Goal: Task Accomplishment & Management: Complete application form

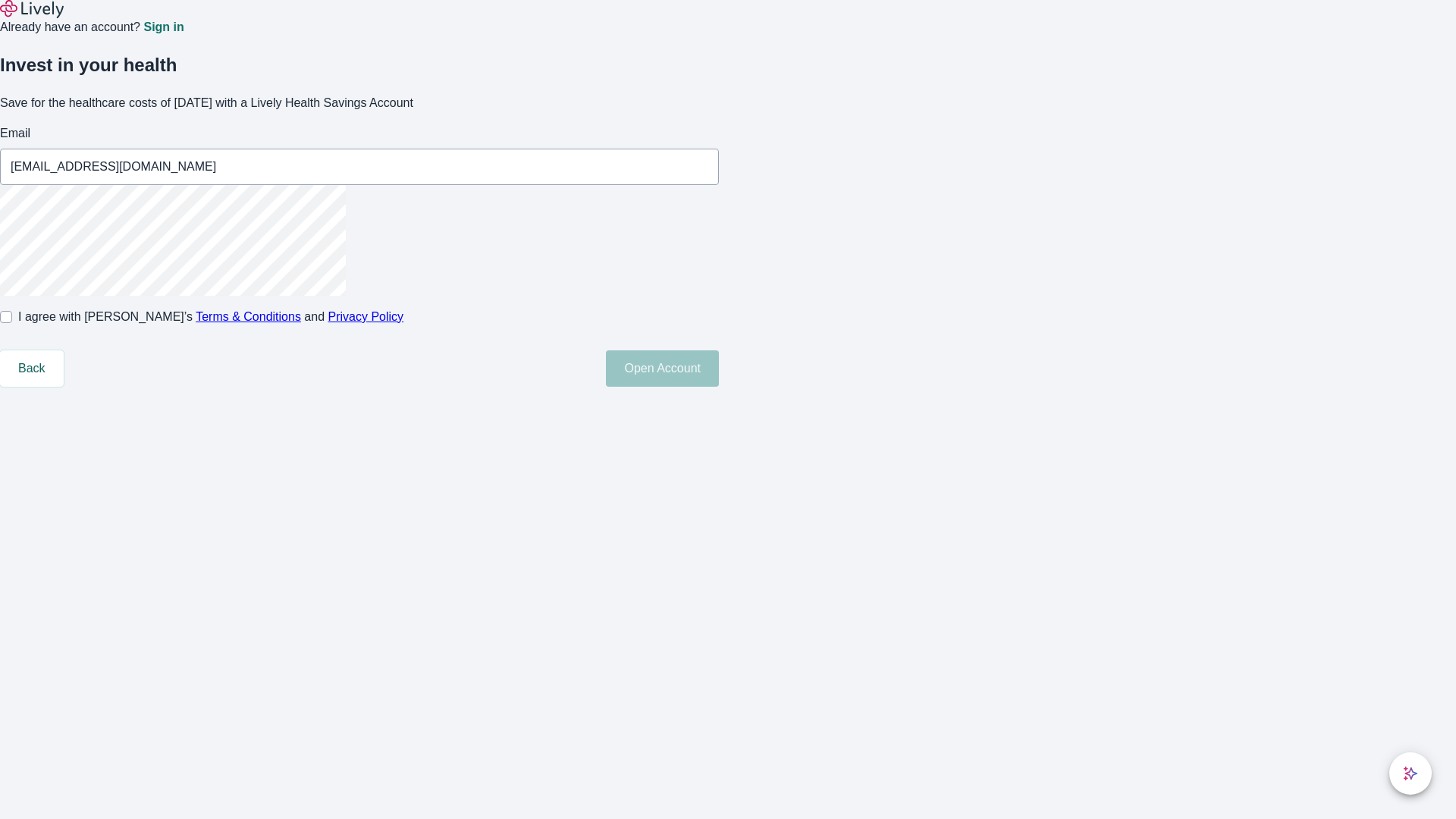
click at [12, 323] on input "I agree with Lively’s Terms & Conditions and Privacy Policy" at bounding box center [6, 316] width 12 height 12
checkbox input "true"
click at [719, 386] on button "Open Account" at bounding box center [662, 368] width 113 height 36
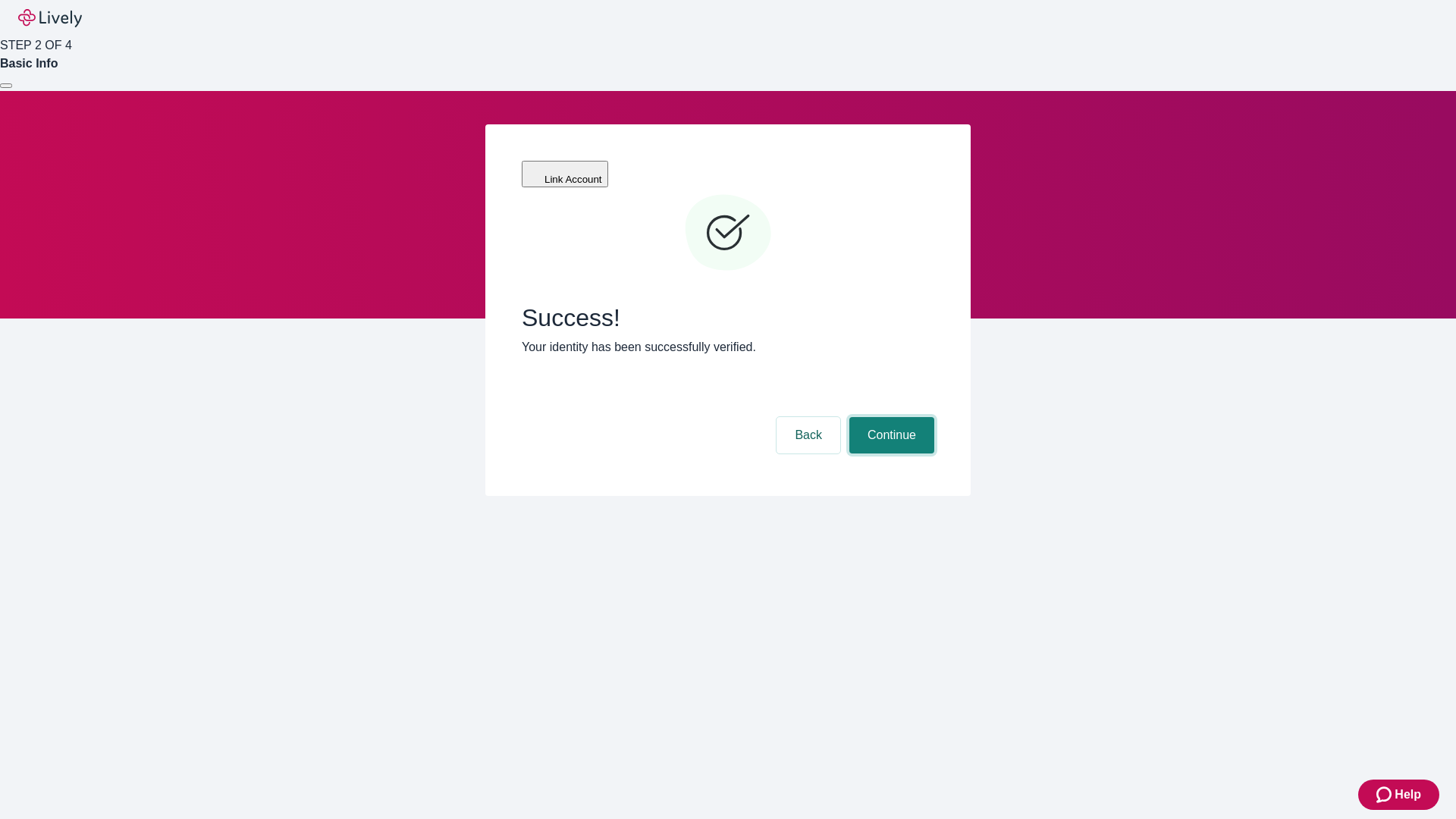
click at [890, 417] on button "Continue" at bounding box center [892, 434] width 85 height 36
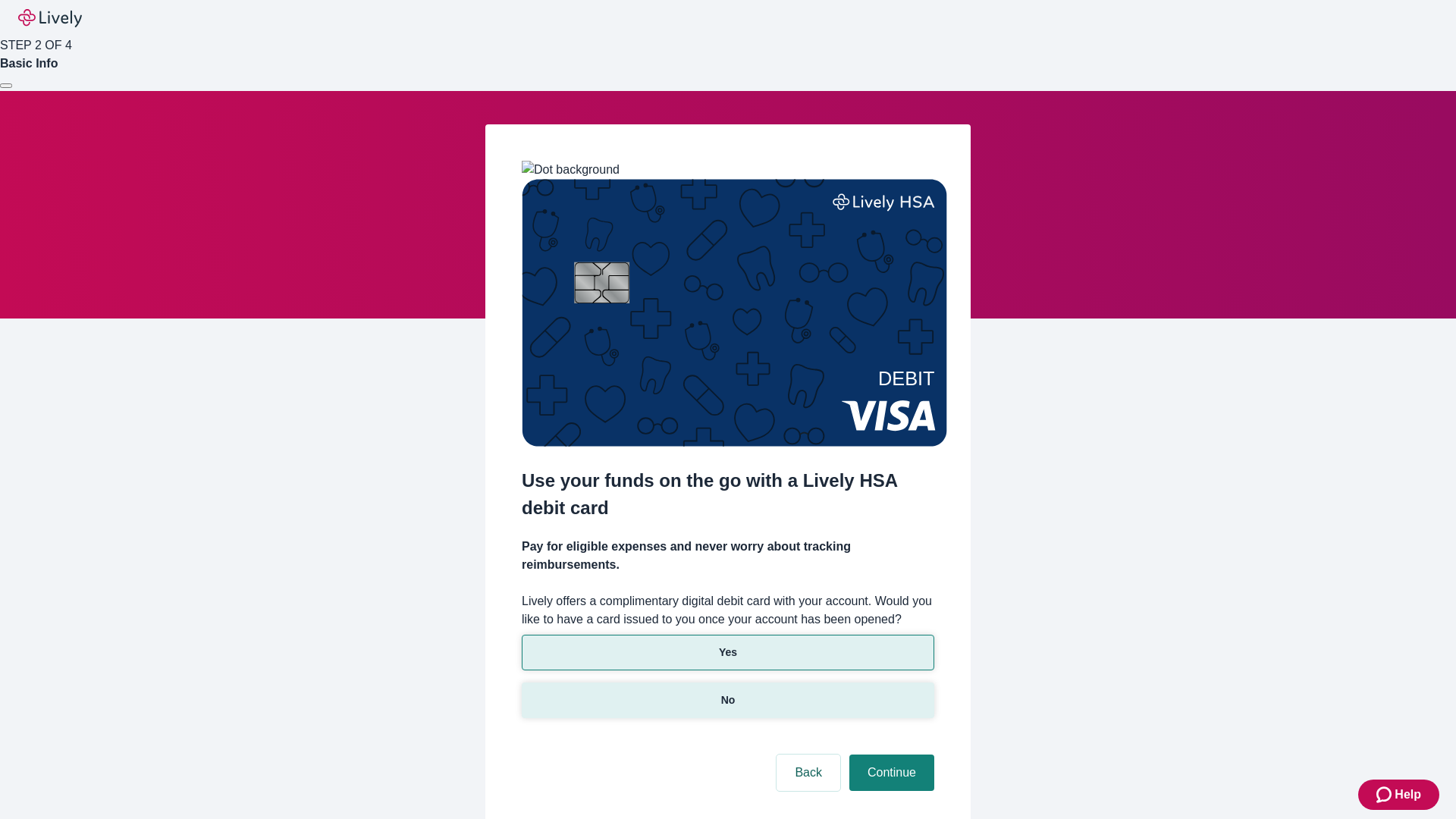
click at [728, 693] on p "No" at bounding box center [728, 700] width 15 height 16
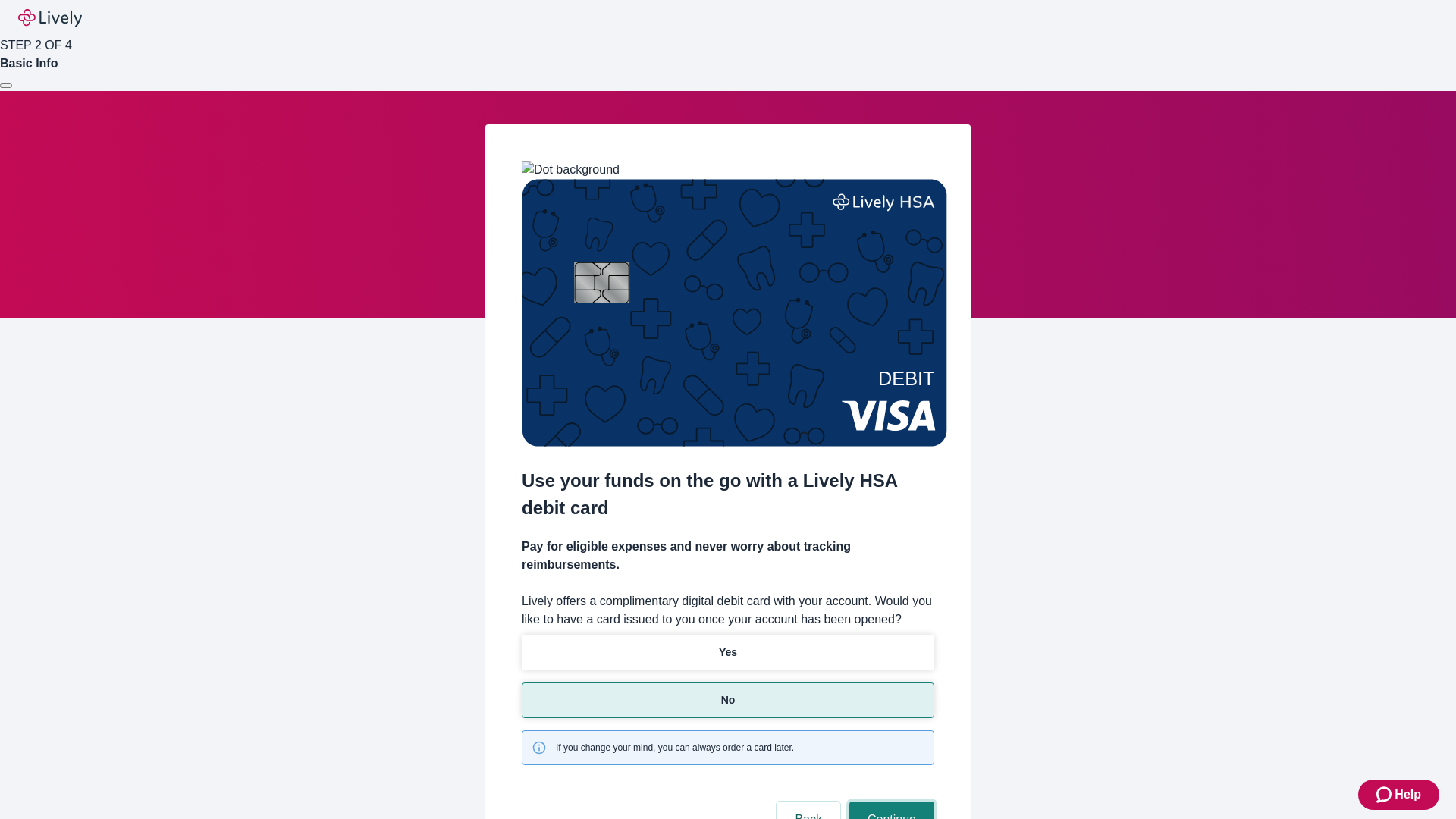
click at [890, 801] on button "Continue" at bounding box center [892, 819] width 85 height 36
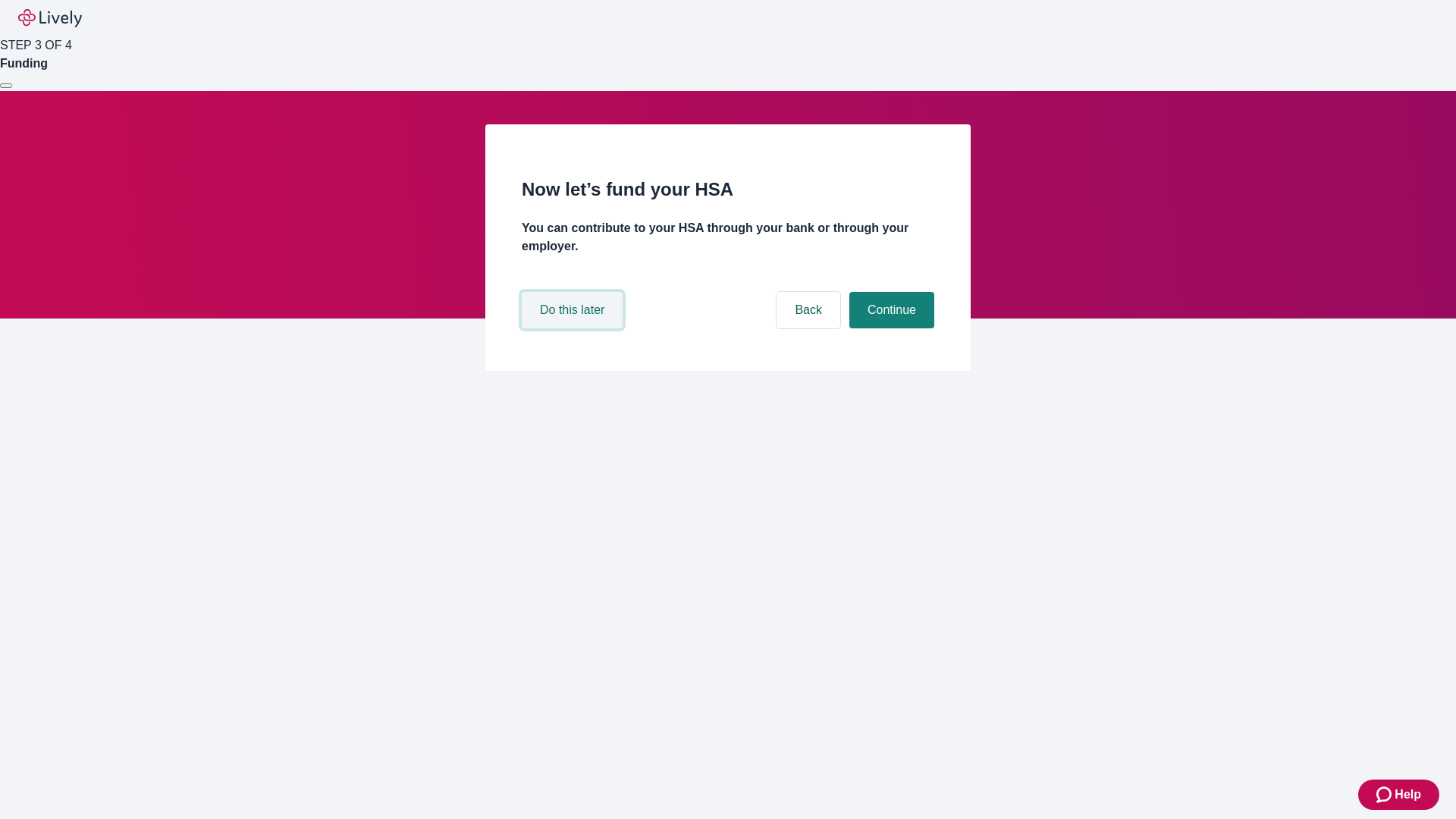
click at [574, 328] on button "Do this later" at bounding box center [572, 310] width 101 height 36
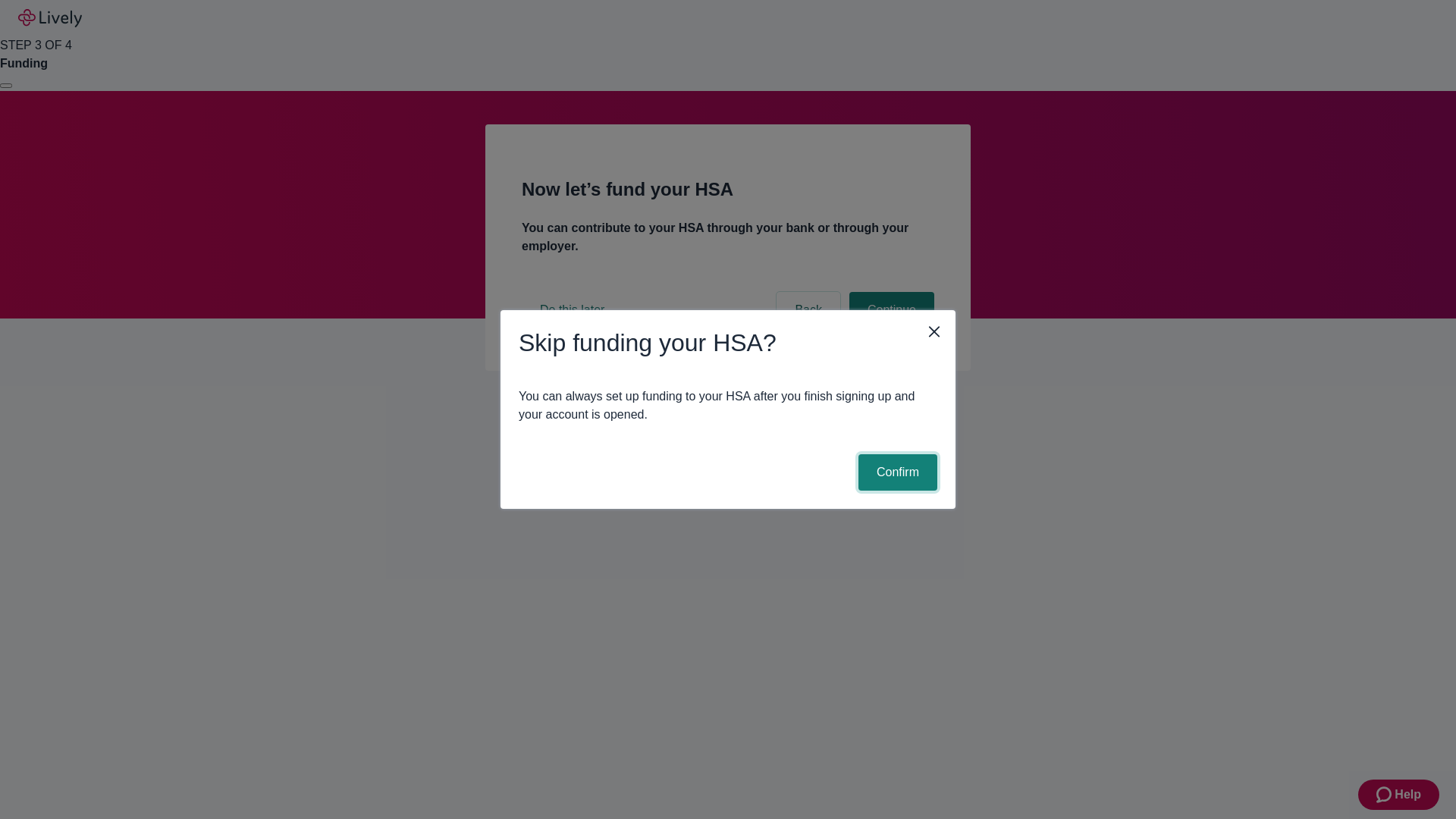
click at [895, 472] on button "Confirm" at bounding box center [898, 472] width 79 height 36
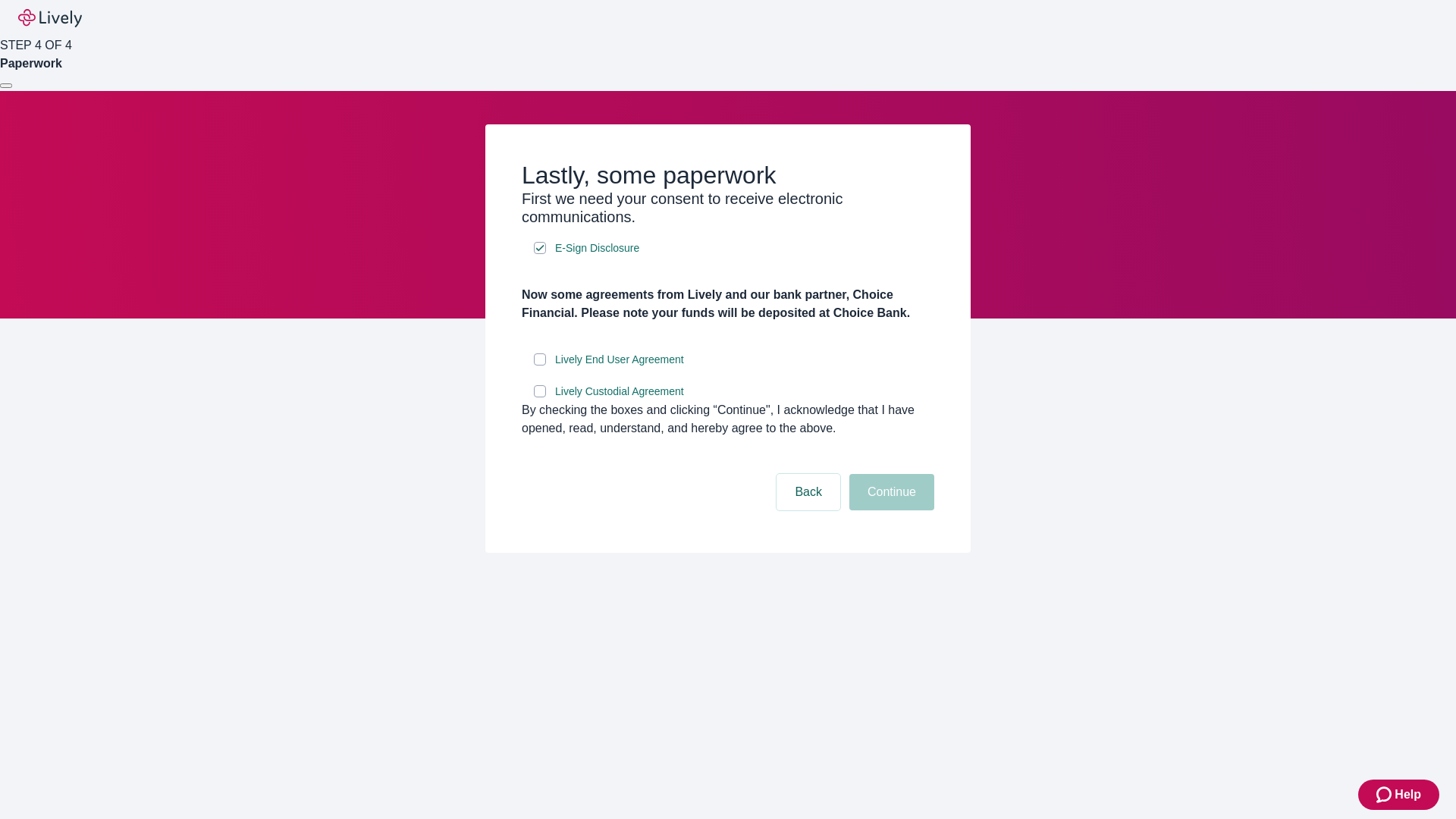
click at [540, 365] on input "Lively End User Agreement" at bounding box center [539, 359] width 12 height 12
checkbox input "true"
click at [540, 398] on input "Lively Custodial Agreement" at bounding box center [539, 391] width 12 height 12
checkbox input "true"
click at [890, 510] on button "Continue" at bounding box center [892, 492] width 85 height 36
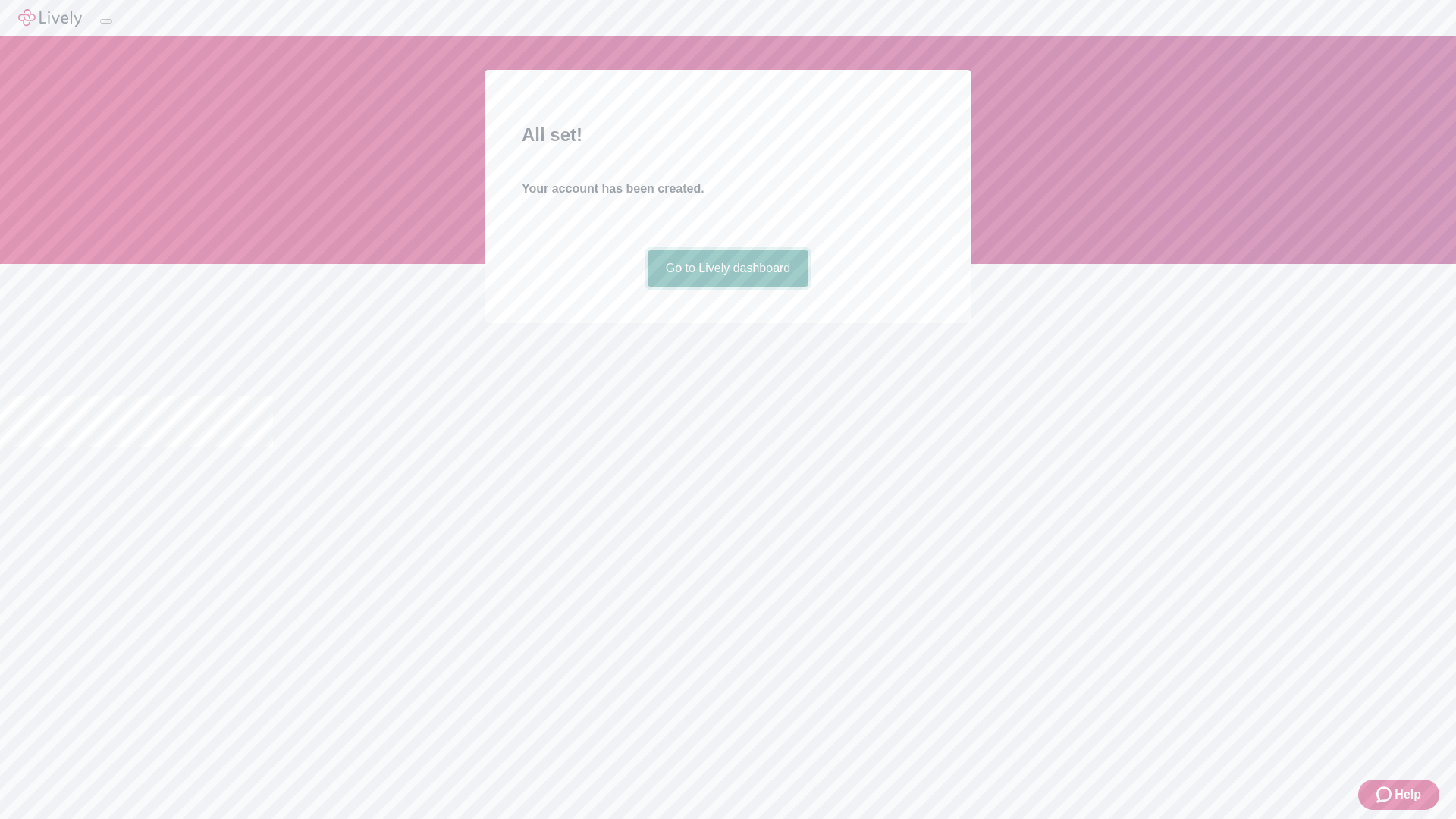
click at [728, 287] on link "Go to Lively dashboard" at bounding box center [728, 267] width 161 height 36
